Goal: Communication & Community: Participate in discussion

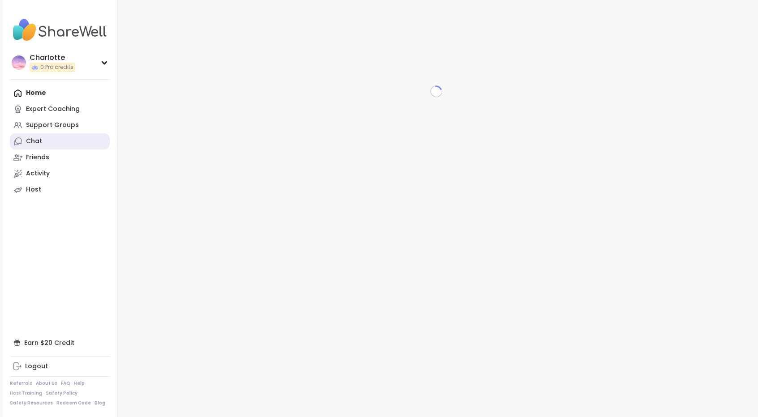
drag, startPoint x: 0, startPoint y: 0, endPoint x: 71, endPoint y: 138, distance: 154.9
click at [71, 138] on link "Chat" at bounding box center [60, 141] width 100 height 16
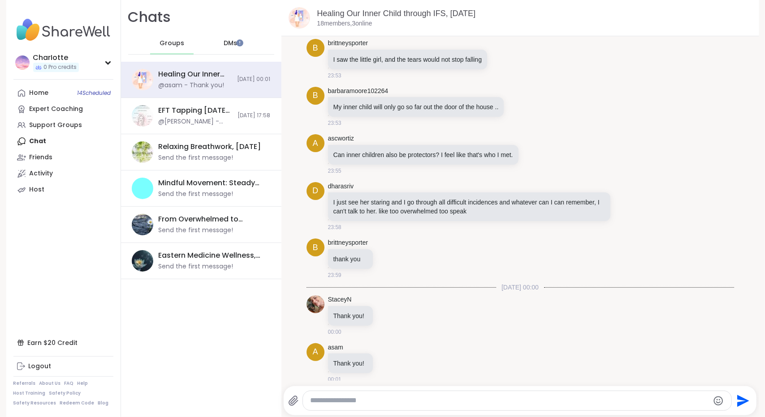
click at [233, 44] on div "DMs" at bounding box center [230, 44] width 44 height 22
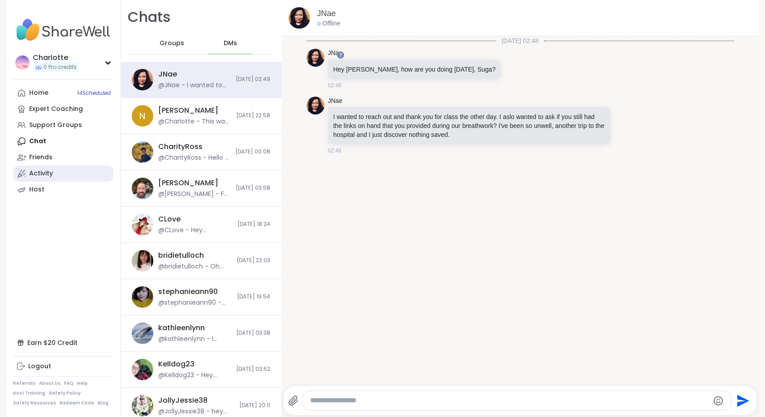
click at [66, 171] on link "Activity" at bounding box center [63, 174] width 100 height 16
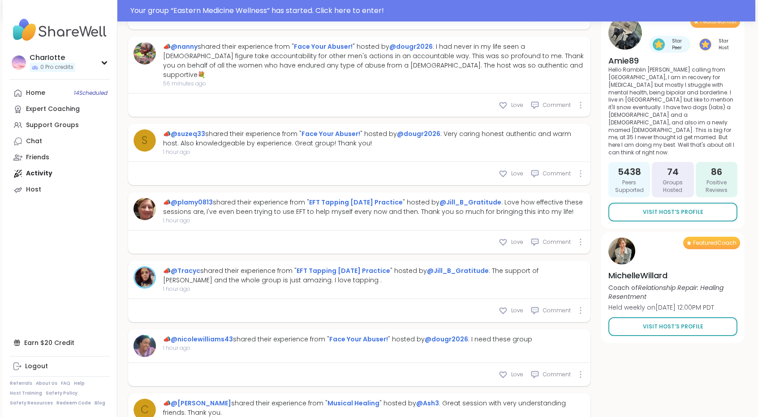
scroll to position [769, 0]
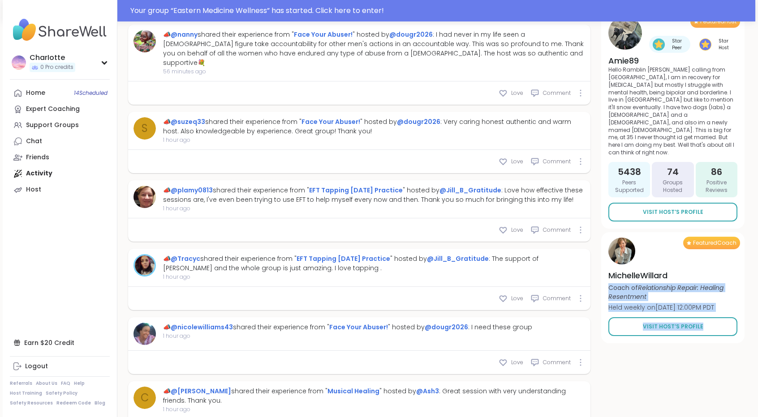
drag, startPoint x: 753, startPoint y: 311, endPoint x: 759, endPoint y: 359, distance: 48.0
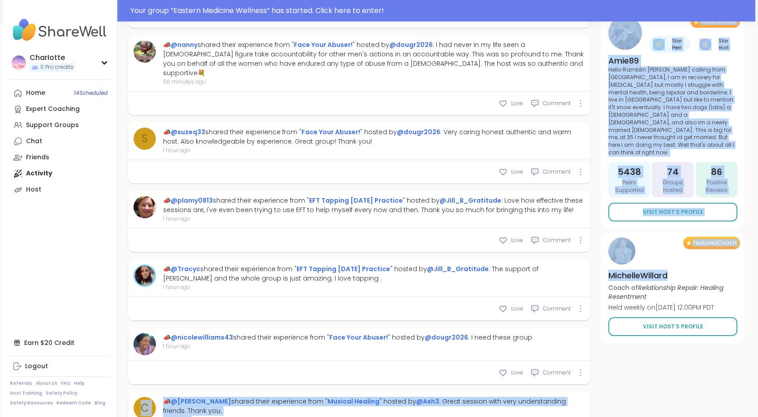
scroll to position [833, 0]
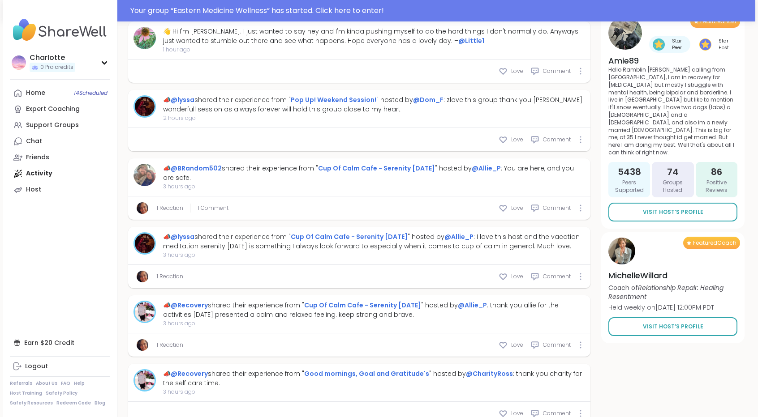
scroll to position [1503, 0]
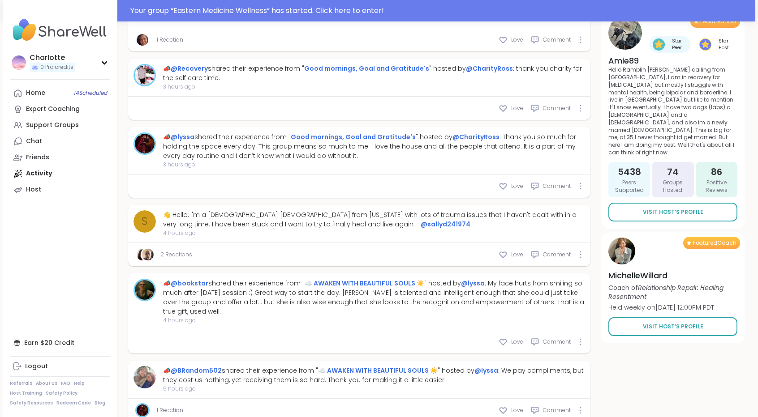
type textarea "*"
click at [59, 119] on link "Support Groups" at bounding box center [60, 125] width 100 height 16
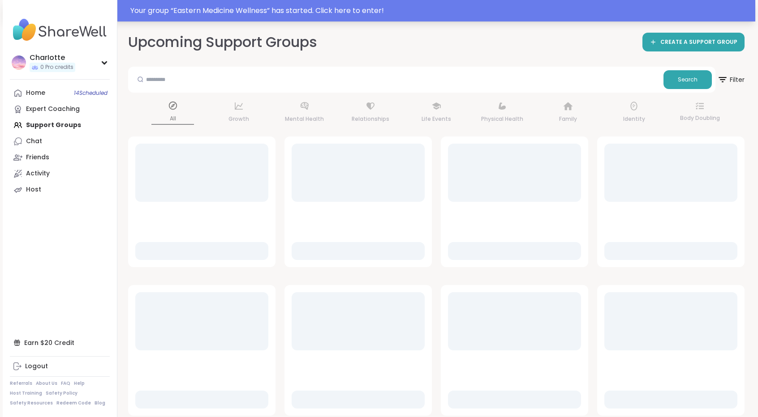
click at [366, 13] on div "Your group “ Eastern Medicine Wellness ” has started. Click here to enter!" at bounding box center [439, 10] width 619 height 11
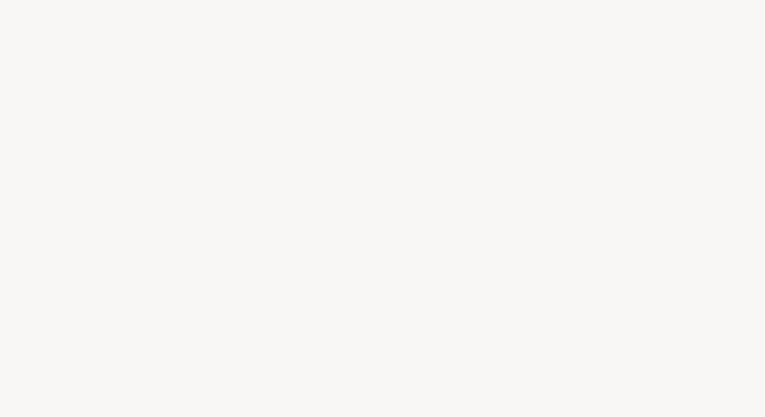
click at [358, 13] on div at bounding box center [382, 208] width 765 height 417
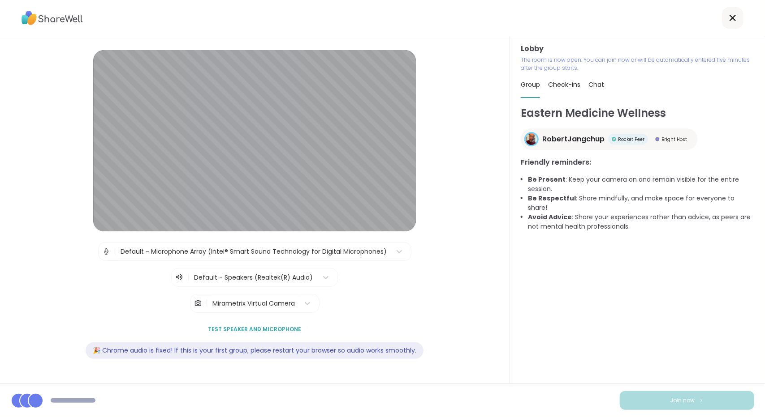
click at [284, 299] on div "Mirametrix Virtual Camera" at bounding box center [253, 303] width 82 height 9
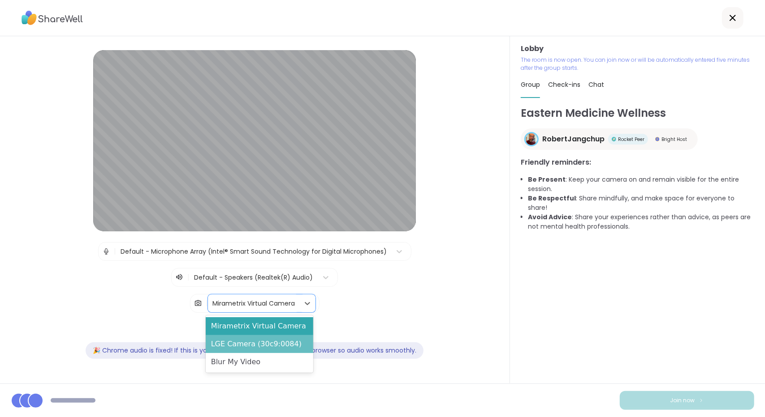
click at [261, 344] on div "LGE Camera (30c9:0084)" at bounding box center [260, 345] width 108 height 18
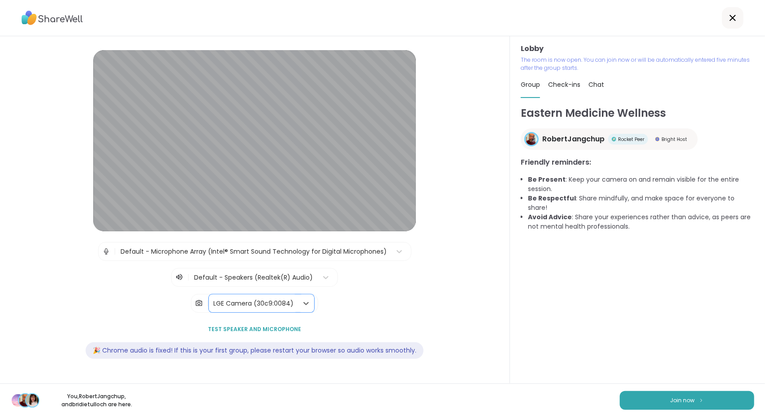
click at [279, 308] on div "LGE Camera (30c9:0084)" at bounding box center [253, 304] width 89 height 18
click at [654, 401] on button "Join now" at bounding box center [686, 400] width 134 height 19
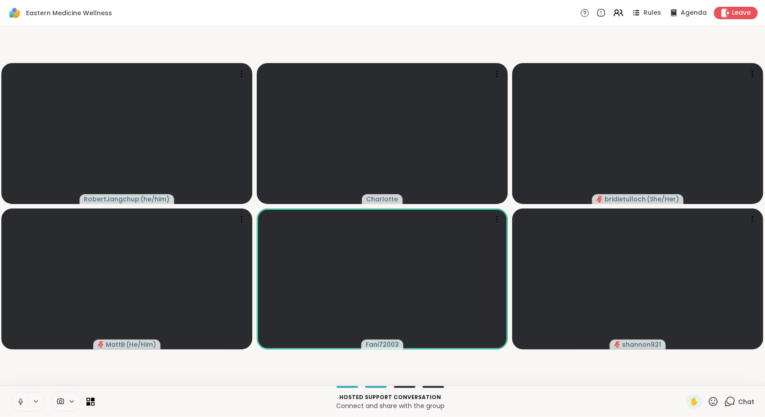
click at [22, 398] on icon at bounding box center [21, 402] width 8 height 8
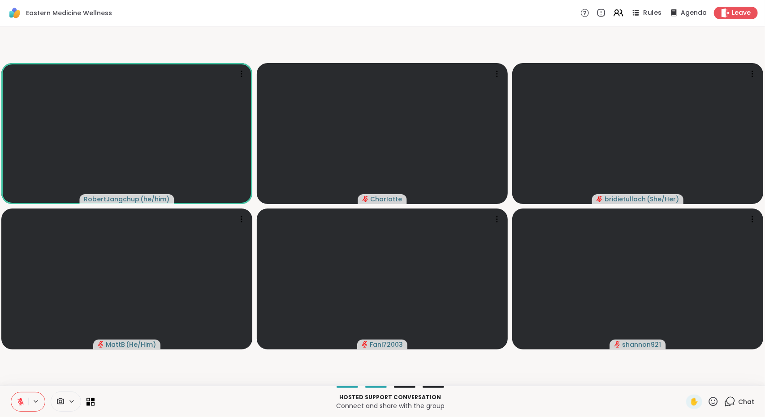
click at [643, 16] on span "Rules" at bounding box center [652, 13] width 18 height 9
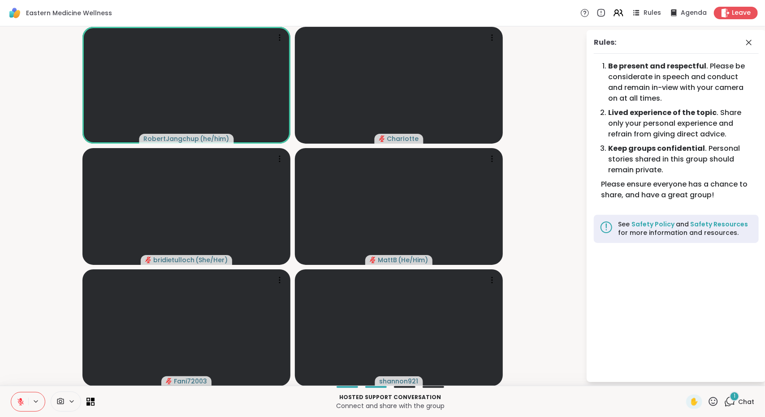
click at [729, 404] on div "1 Chat" at bounding box center [739, 402] width 30 height 14
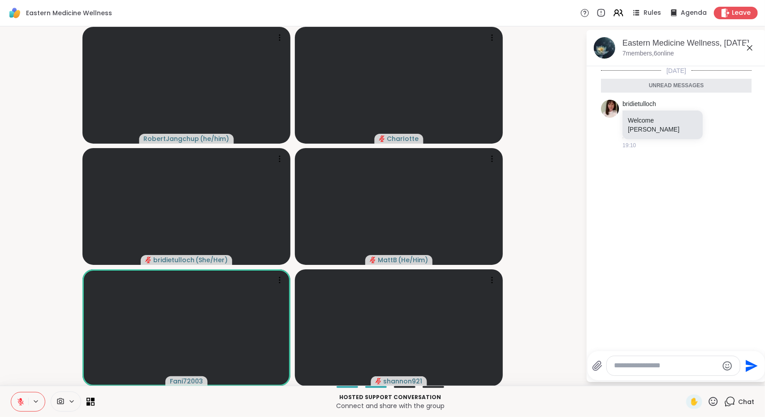
click at [19, 404] on icon at bounding box center [21, 402] width 8 height 8
click at [0, 357] on div "RobertJangchup ( he/him ) [PERSON_NAME] ( She/Her ) MattB ( He/Him ) Fani72003 …" at bounding box center [382, 206] width 765 height 360
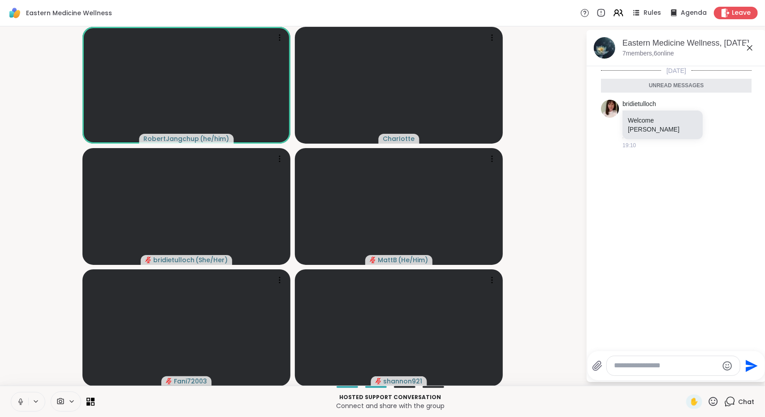
click at [22, 396] on button at bounding box center [19, 402] width 17 height 19
click at [0, 345] on div "RobertJangchup ( he/him ) [PERSON_NAME] ( She/Her ) MattB ( He/Him ) Fani72003 …" at bounding box center [382, 206] width 765 height 360
click at [11, 264] on video-player-container "RobertJangchup ( he/him ) [PERSON_NAME] ( She/Her ) MattB ( He/Him ) Fani72003 …" at bounding box center [292, 206] width 575 height 353
click at [6, 278] on video-player-container "RobertJangchup ( he/him ) [PERSON_NAME] ( She/Her ) MattB ( He/Him ) Fani72003 …" at bounding box center [292, 206] width 575 height 353
click at [13, 324] on video-player-container "RobertJangchup ( he/him ) [PERSON_NAME] ( She/Her ) MattB ( He/Him ) Fani72003 …" at bounding box center [292, 206] width 575 height 353
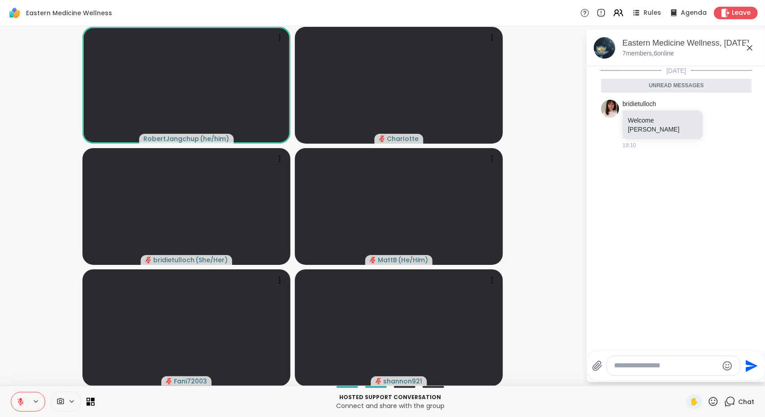
click at [19, 344] on video-player-container "RobertJangchup ( he/him ) [PERSON_NAME] ( She/Her ) MattB ( He/Him ) Fani72003 …" at bounding box center [292, 206] width 575 height 353
click at [17, 396] on button at bounding box center [19, 402] width 17 height 19
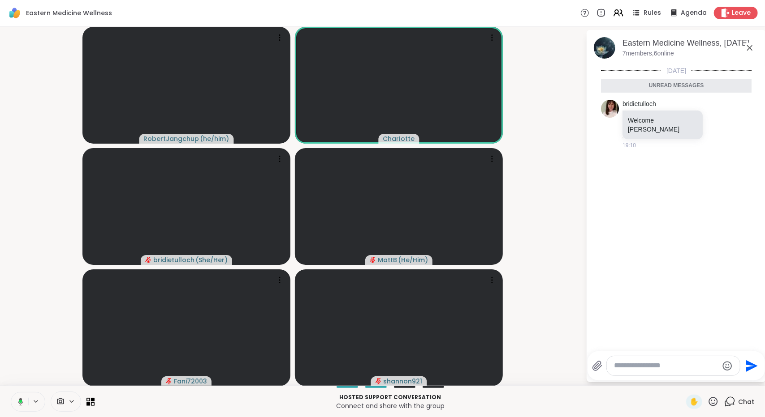
click at [9, 351] on video-player-container "RobertJangchup ( he/him ) [PERSON_NAME] ( She/Her ) MattB ( He/Him ) Fani72003 …" at bounding box center [292, 206] width 575 height 353
click at [15, 399] on button at bounding box center [19, 402] width 17 height 19
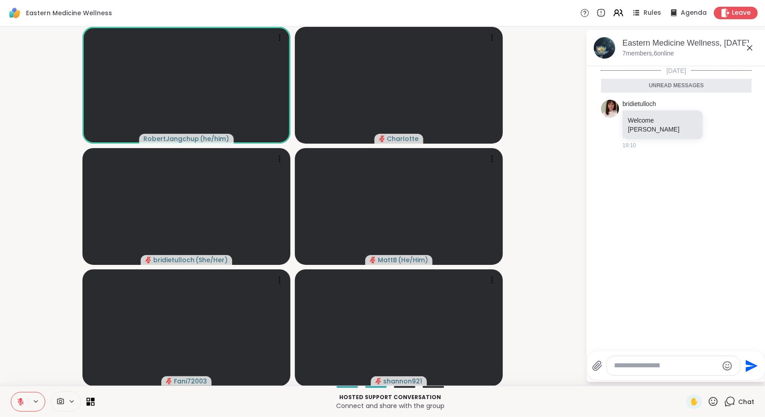
click at [0, 358] on div "RobertJangchup ( he/him ) [PERSON_NAME] ( She/Her ) MattB ( He/Him ) Fani72003 …" at bounding box center [382, 206] width 765 height 360
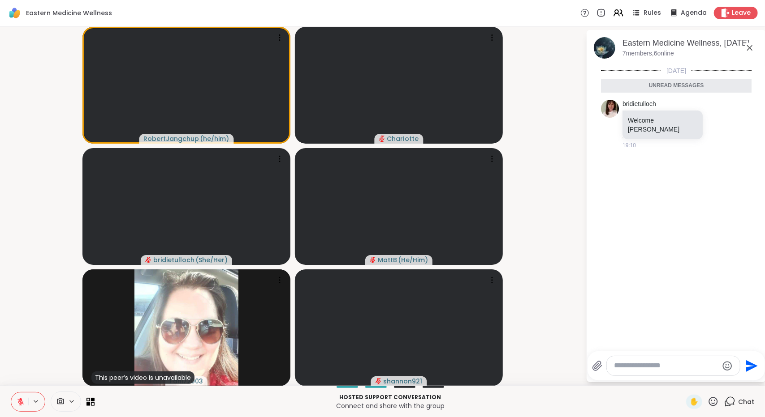
click at [521, 177] on video-player-container "RobertJangchup ( he/him ) [PERSON_NAME] ( She/Her ) MattB ( He/Him ) This peer’…" at bounding box center [292, 206] width 575 height 353
